Goal: Find contact information: Find contact information

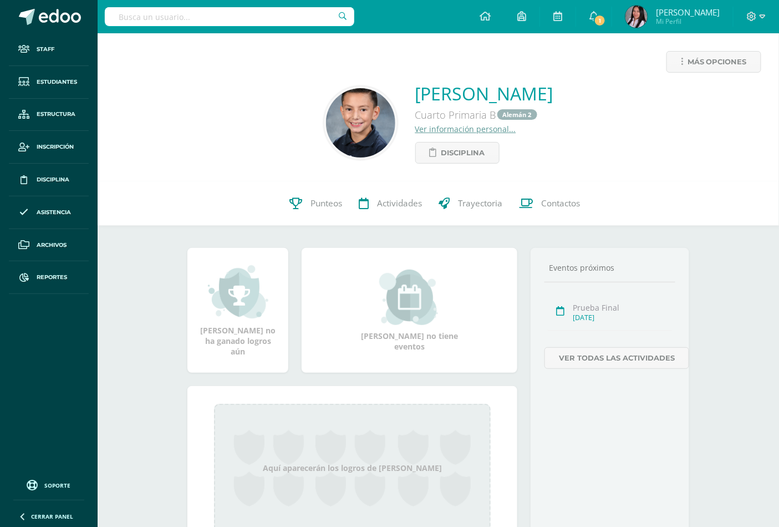
click at [233, 16] on input "text" at bounding box center [229, 16] width 249 height 19
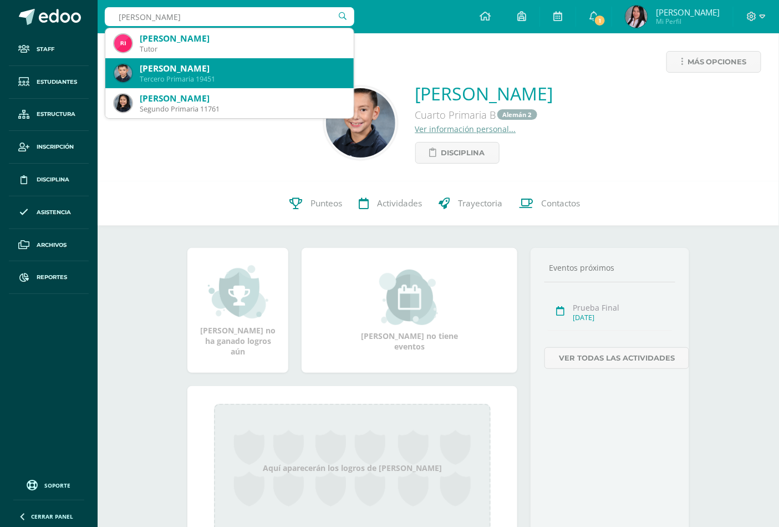
type input "rigoberto velasco"
click at [241, 63] on div "Rigoberto Velasco Alvarado" at bounding box center [242, 69] width 205 height 12
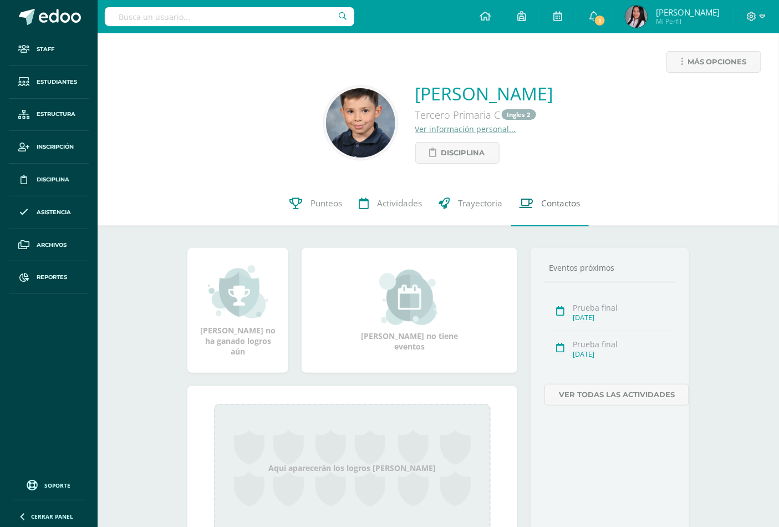
click at [562, 201] on span "Contactos" at bounding box center [561, 204] width 39 height 12
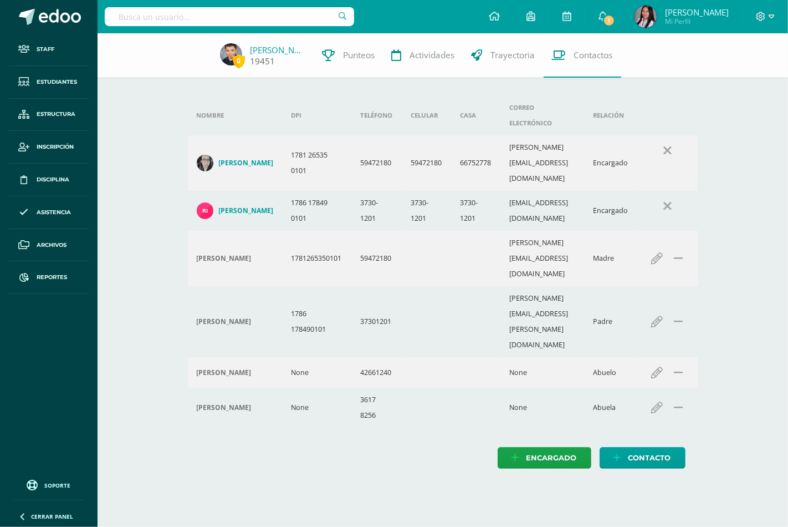
click at [275, 48] on link "[PERSON_NAME]" at bounding box center [278, 49] width 55 height 11
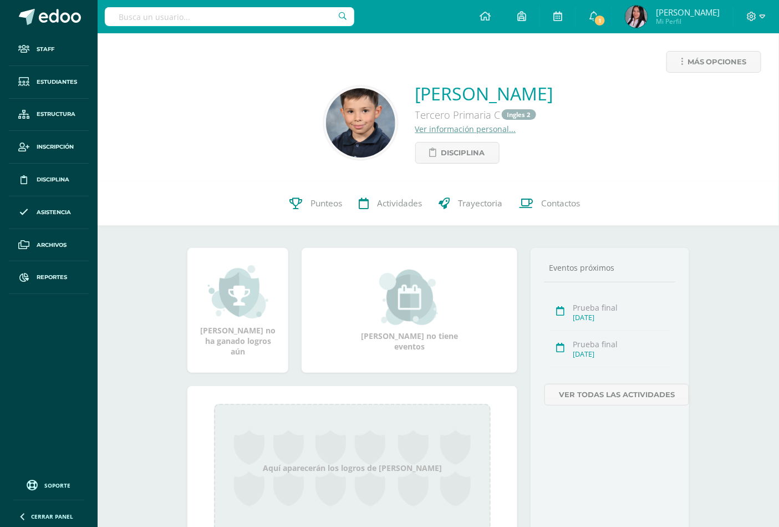
click at [415, 131] on link "Ver información personal..." at bounding box center [465, 129] width 101 height 11
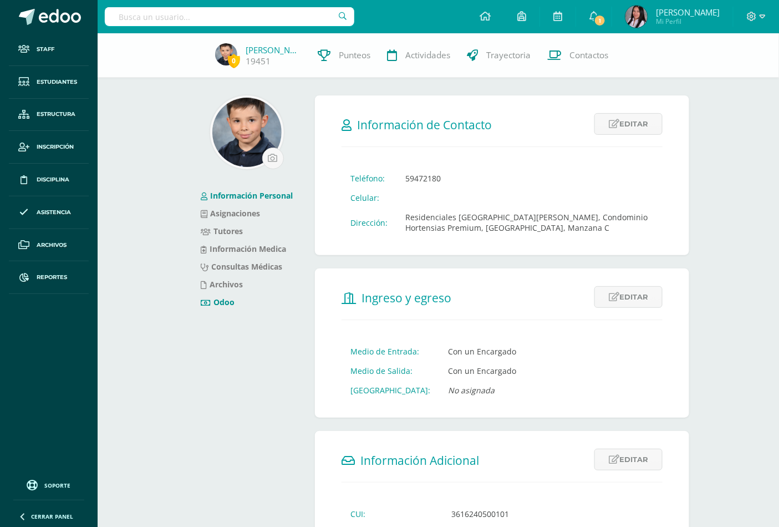
click at [220, 300] on link "Odoo" at bounding box center [218, 302] width 34 height 11
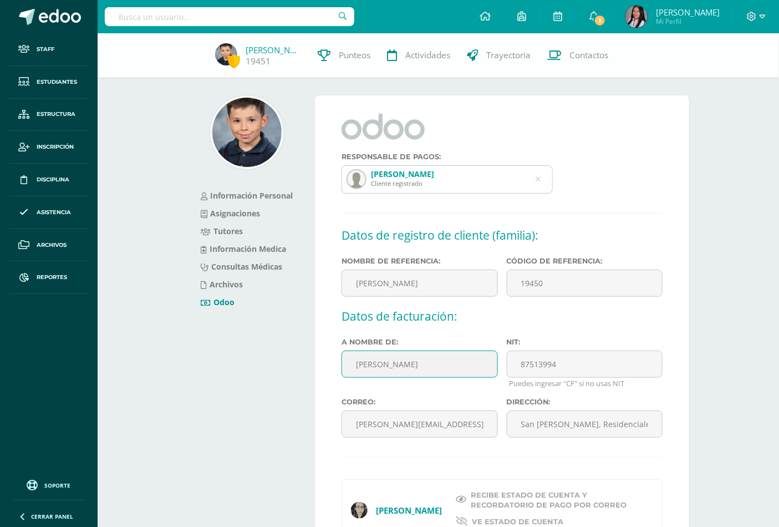
drag, startPoint x: 349, startPoint y: 359, endPoint x: 442, endPoint y: 367, distance: 93.4
click at [442, 367] on input "Silvia Alvarado" at bounding box center [419, 363] width 156 height 27
click at [261, 23] on input "text" at bounding box center [229, 16] width 249 height 19
type input "valentina arzu"
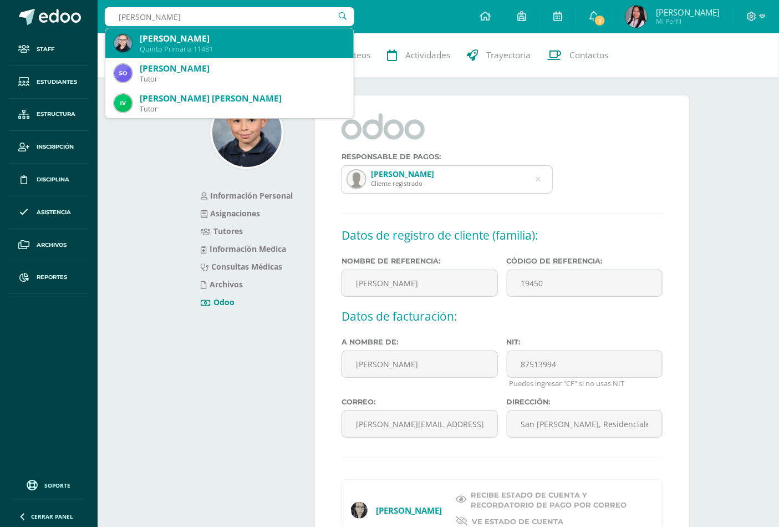
click at [248, 43] on div "Valentina Arzú García" at bounding box center [242, 39] width 205 height 12
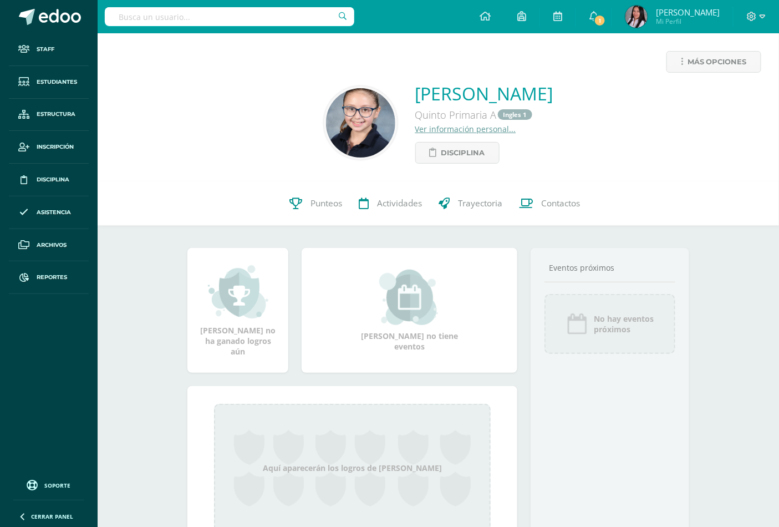
click at [415, 126] on link "Ver información personal..." at bounding box center [465, 129] width 101 height 11
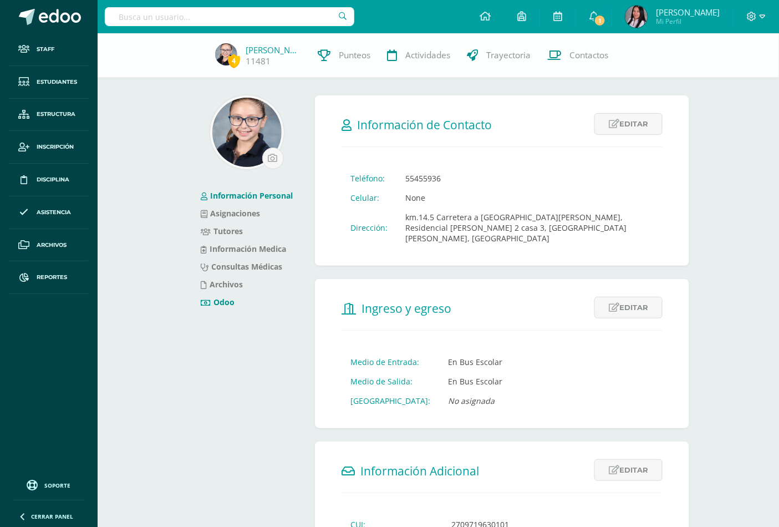
click at [212, 299] on link "Odoo" at bounding box center [218, 302] width 34 height 11
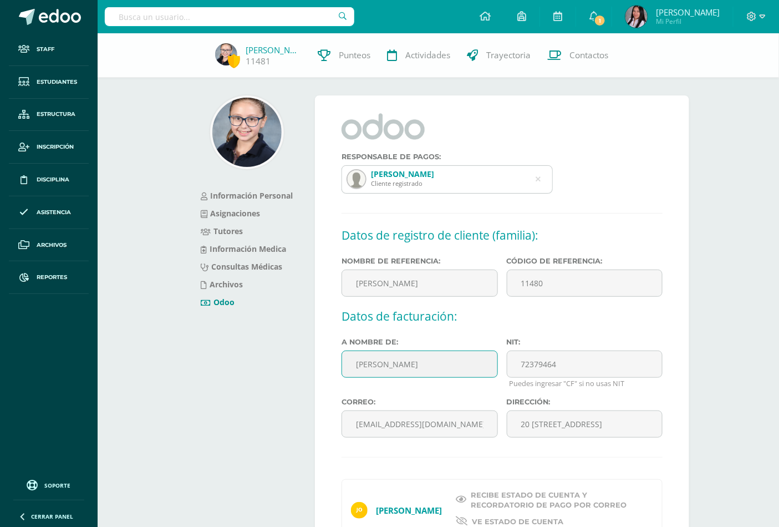
drag, startPoint x: 348, startPoint y: 366, endPoint x: 450, endPoint y: 365, distance: 101.5
click at [450, 365] on input "José Jorge Arzú" at bounding box center [419, 363] width 156 height 27
click at [284, 22] on input "text" at bounding box center [229, 16] width 249 height 19
type input "luna torres"
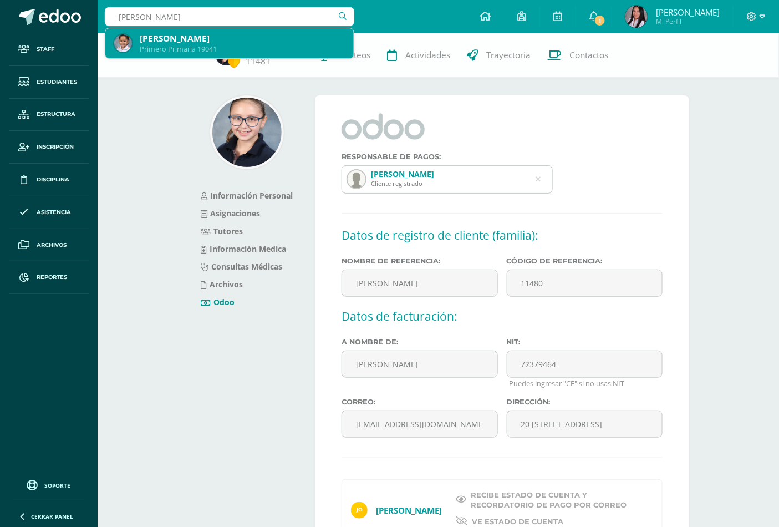
click at [290, 34] on div "Luna Torres Guzmán" at bounding box center [242, 39] width 205 height 12
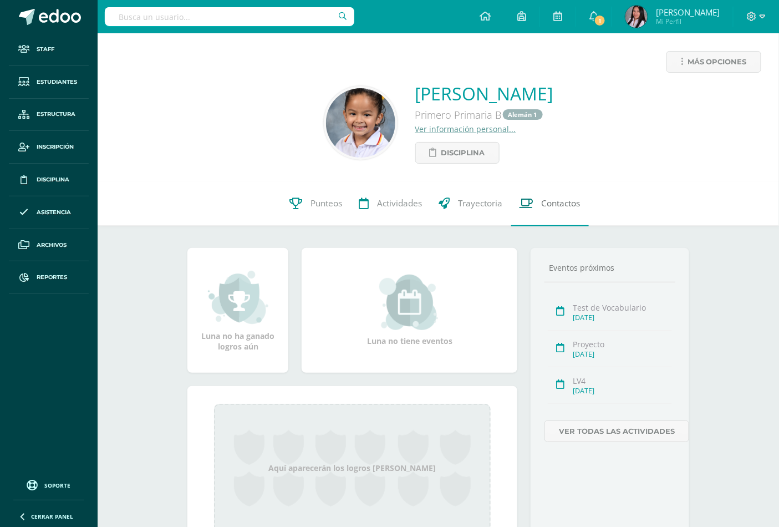
click at [544, 198] on span "Contactos" at bounding box center [561, 204] width 39 height 12
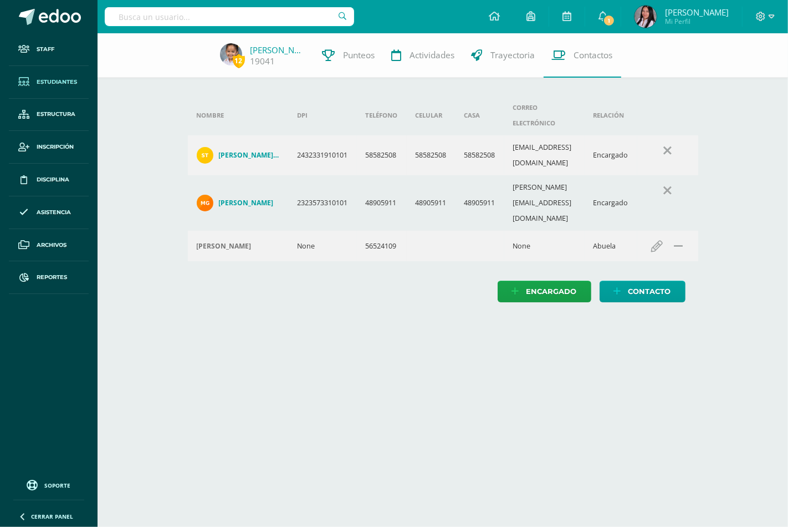
click at [60, 74] on link "Estudiantes" at bounding box center [49, 82] width 80 height 33
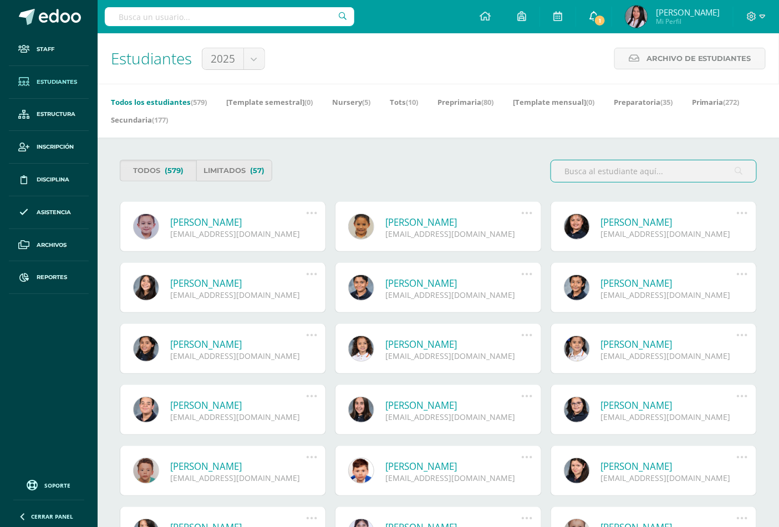
click at [598, 12] on icon at bounding box center [593, 16] width 9 height 10
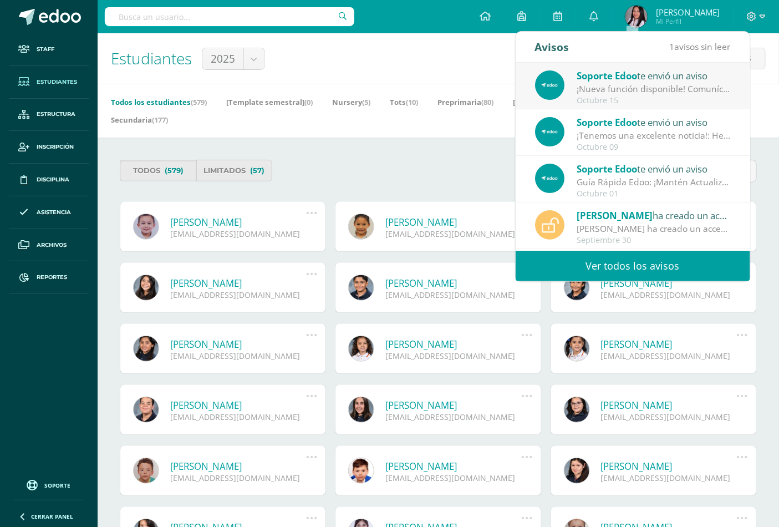
click at [606, 263] on link "Ver todos los avisos" at bounding box center [633, 266] width 234 height 30
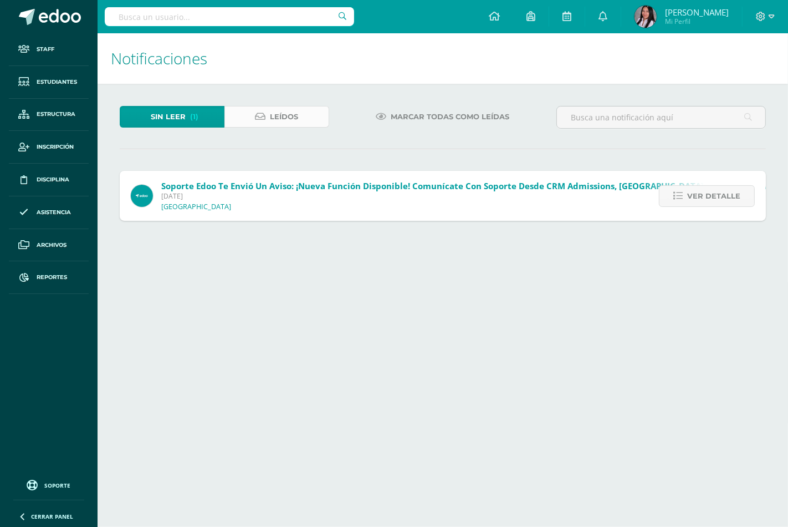
click at [280, 124] on span "Leídos" at bounding box center [285, 116] width 28 height 21
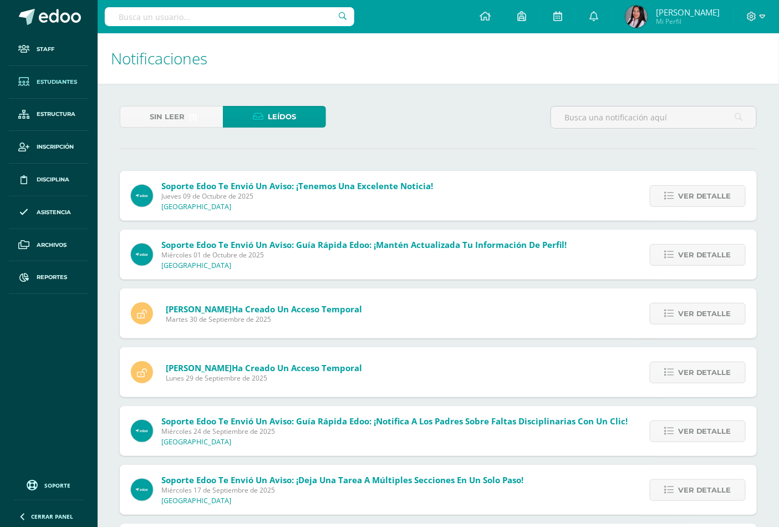
click at [50, 92] on link "Estudiantes" at bounding box center [49, 82] width 80 height 33
click at [50, 89] on link "Estudiantes" at bounding box center [49, 82] width 80 height 33
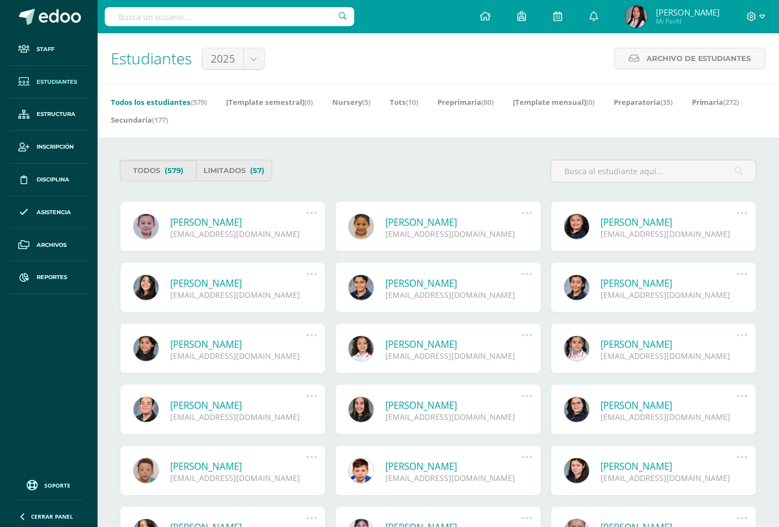
click at [47, 76] on link "Estudiantes" at bounding box center [49, 82] width 80 height 33
click at [269, 25] on input "text" at bounding box center [229, 16] width 249 height 19
type input "ordoñez lanuza"
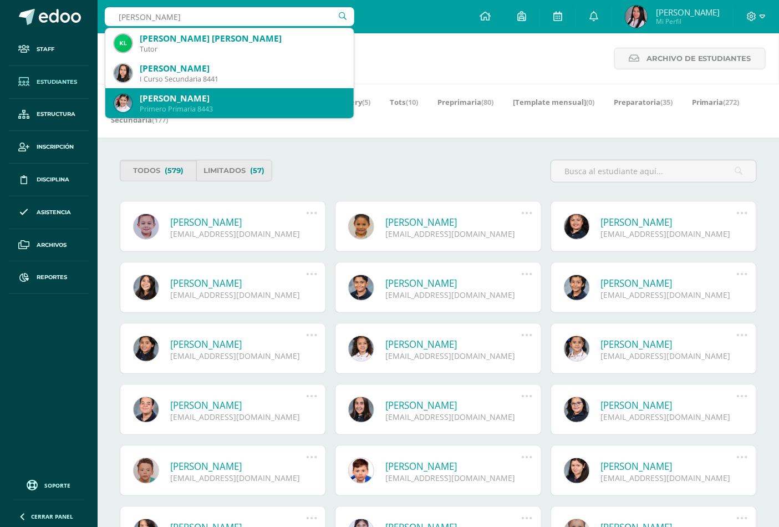
click at [251, 98] on div "Renata Ordóñez Lanuza" at bounding box center [242, 99] width 205 height 12
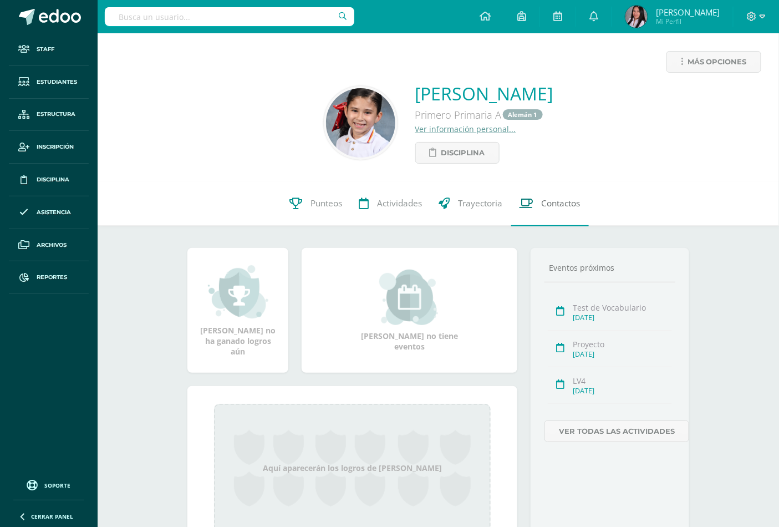
click at [542, 202] on span "Contactos" at bounding box center [561, 204] width 39 height 12
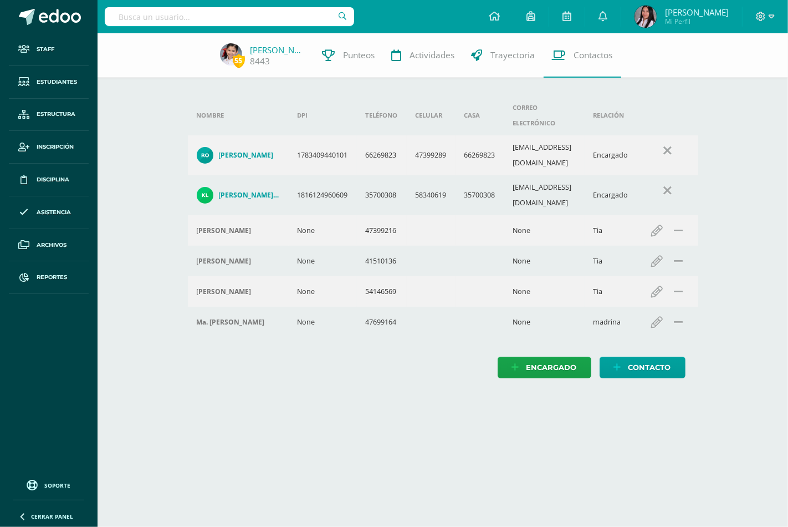
click at [276, 13] on input "text" at bounding box center [229, 16] width 249 height 19
type input "ordoñez lanuza"
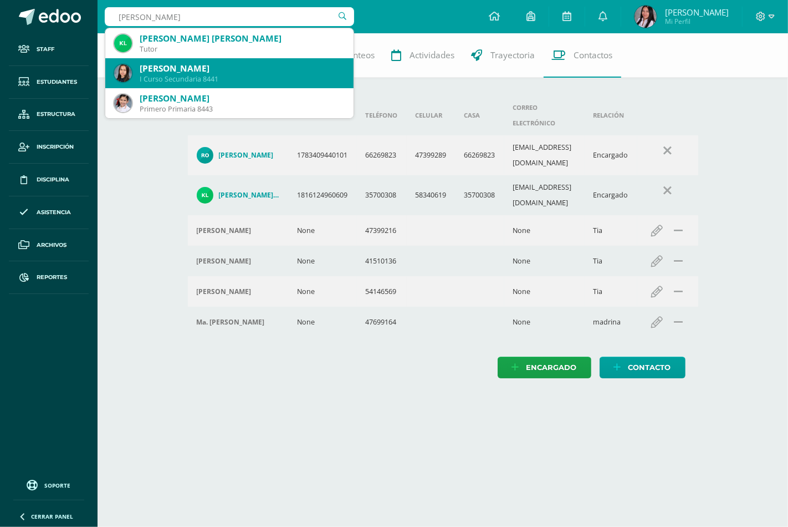
click at [256, 68] on div "Natalia Ordóñez Lanuza" at bounding box center [242, 69] width 205 height 12
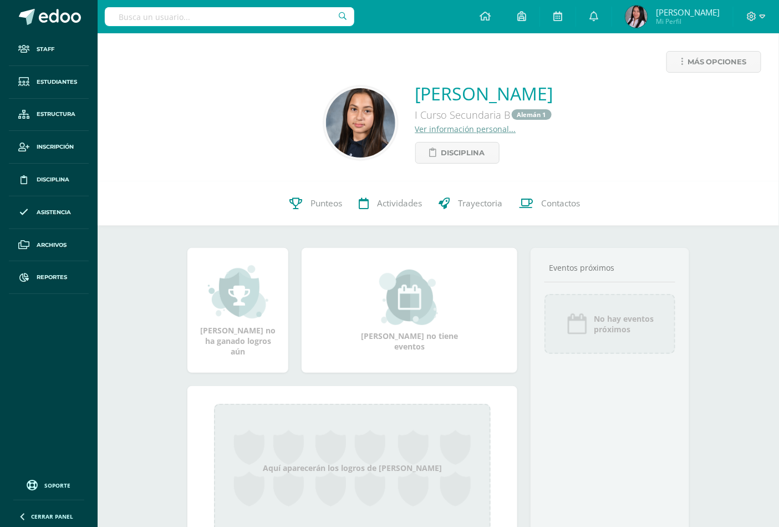
click at [467, 126] on link "Ver información personal..." at bounding box center [465, 129] width 101 height 11
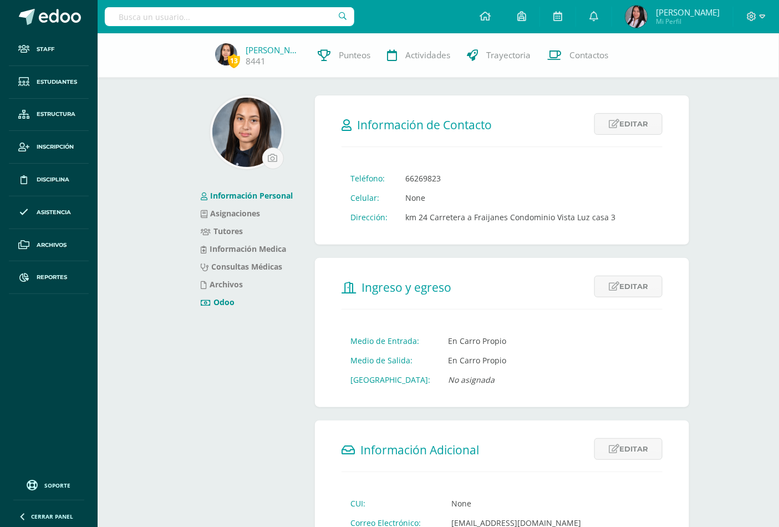
click at [226, 301] on link "Odoo" at bounding box center [218, 302] width 34 height 11
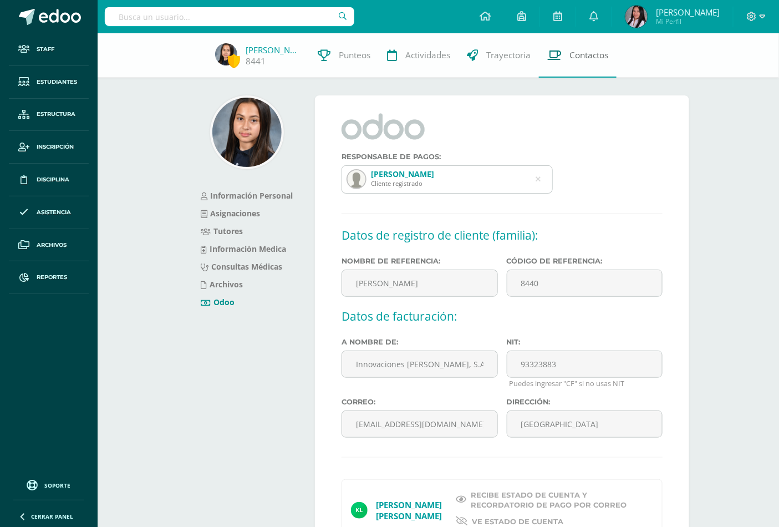
click at [575, 52] on span "Contactos" at bounding box center [588, 55] width 39 height 12
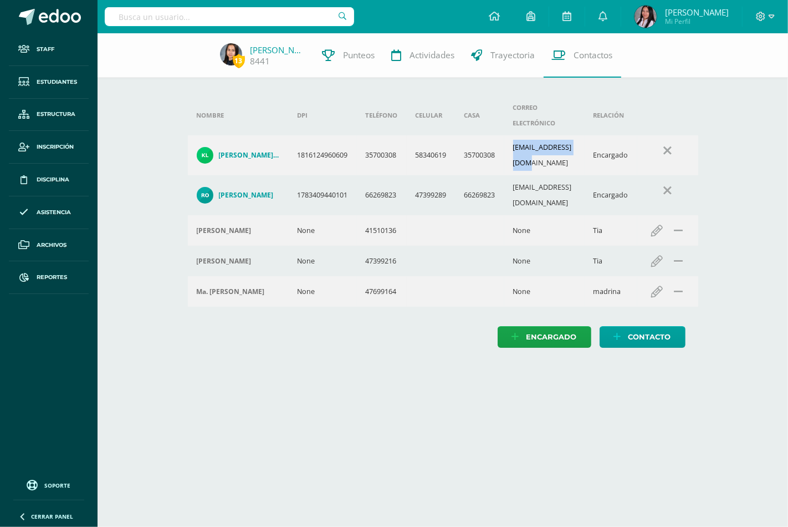
drag, startPoint x: 518, startPoint y: 134, endPoint x: 589, endPoint y: 130, distance: 71.6
click at [585, 135] on td "[EMAIL_ADDRESS][DOMAIN_NAME]" at bounding box center [544, 155] width 80 height 40
copy td "[EMAIL_ADDRESS][DOMAIN_NAME]"
